Goal: Task Accomplishment & Management: Use online tool/utility

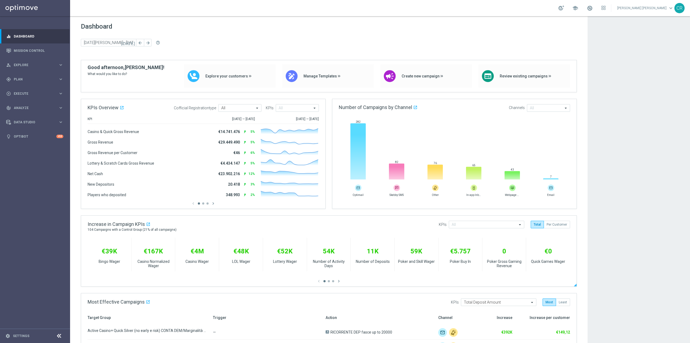
click at [405, 277] on slide "€39K Bingo Wager €167K Casino Normalized Wager €4M Casino Wager €48K LOL Wager …" at bounding box center [329, 258] width 483 height 41
click at [35, 51] on link "Mission Control" at bounding box center [39, 50] width 50 height 14
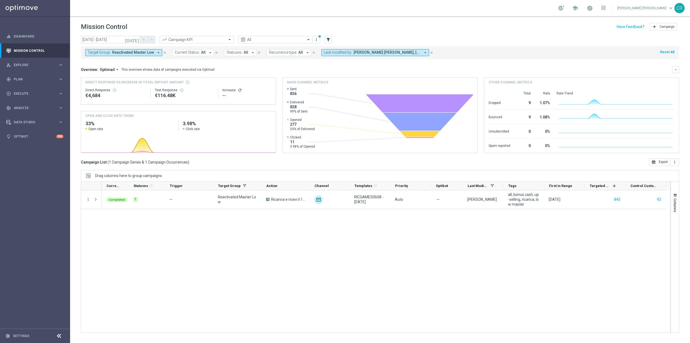
click at [129, 50] on span "Reactivated Master Low" at bounding box center [133, 52] width 42 height 5
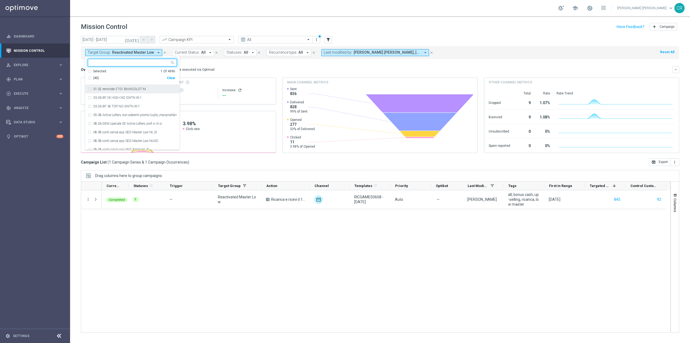
click at [0, 0] on div "Clear" at bounding box center [0, 0] width 0 height 0
click at [128, 62] on input "text" at bounding box center [130, 62] width 79 height 5
paste input "Reactivated Talent ggr nb lm > 0 no NL"
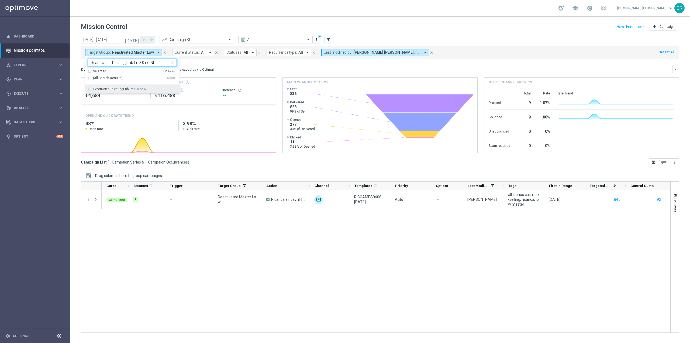
click at [143, 89] on label "Reactivated Talent ggr nb lm > 0 no NL" at bounding box center [120, 88] width 55 height 3
type input "Reactivated Talent ggr nb lm > 0 no NL"
click at [237, 68] on div "Overview: Optimail arrow_drop_down This overview shows data of campaigns execut…" at bounding box center [376, 69] width 591 height 5
